Goal: Task Accomplishment & Management: Complete application form

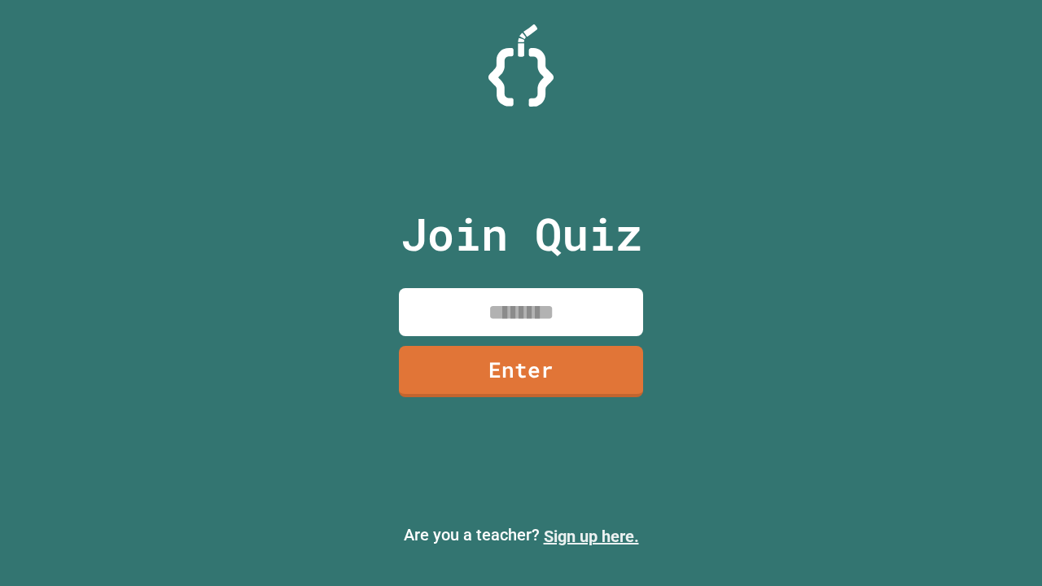
click at [591, 536] on link "Sign up here." at bounding box center [591, 537] width 95 height 20
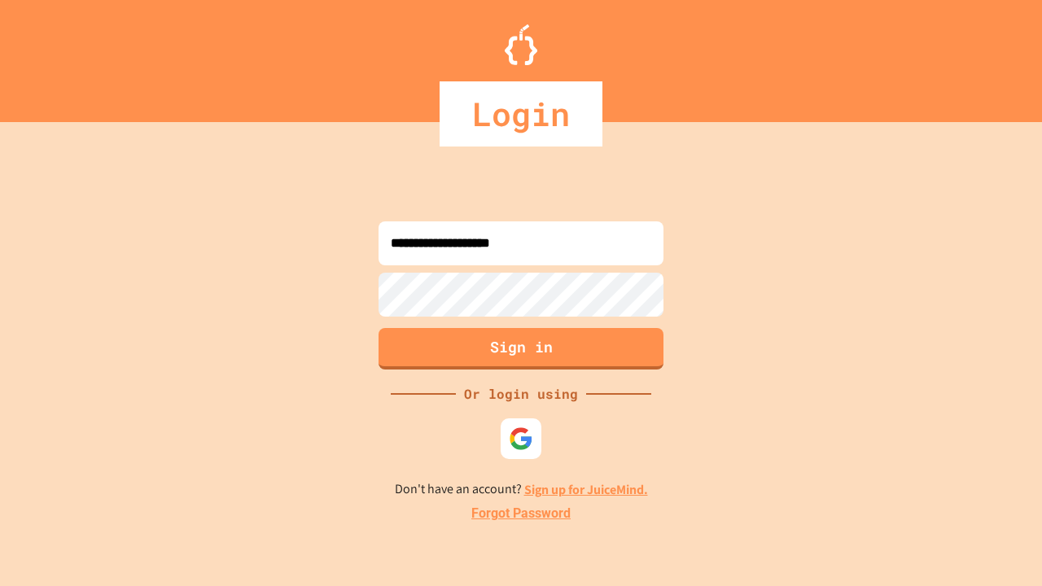
type input "**********"
